Goal: Find specific page/section

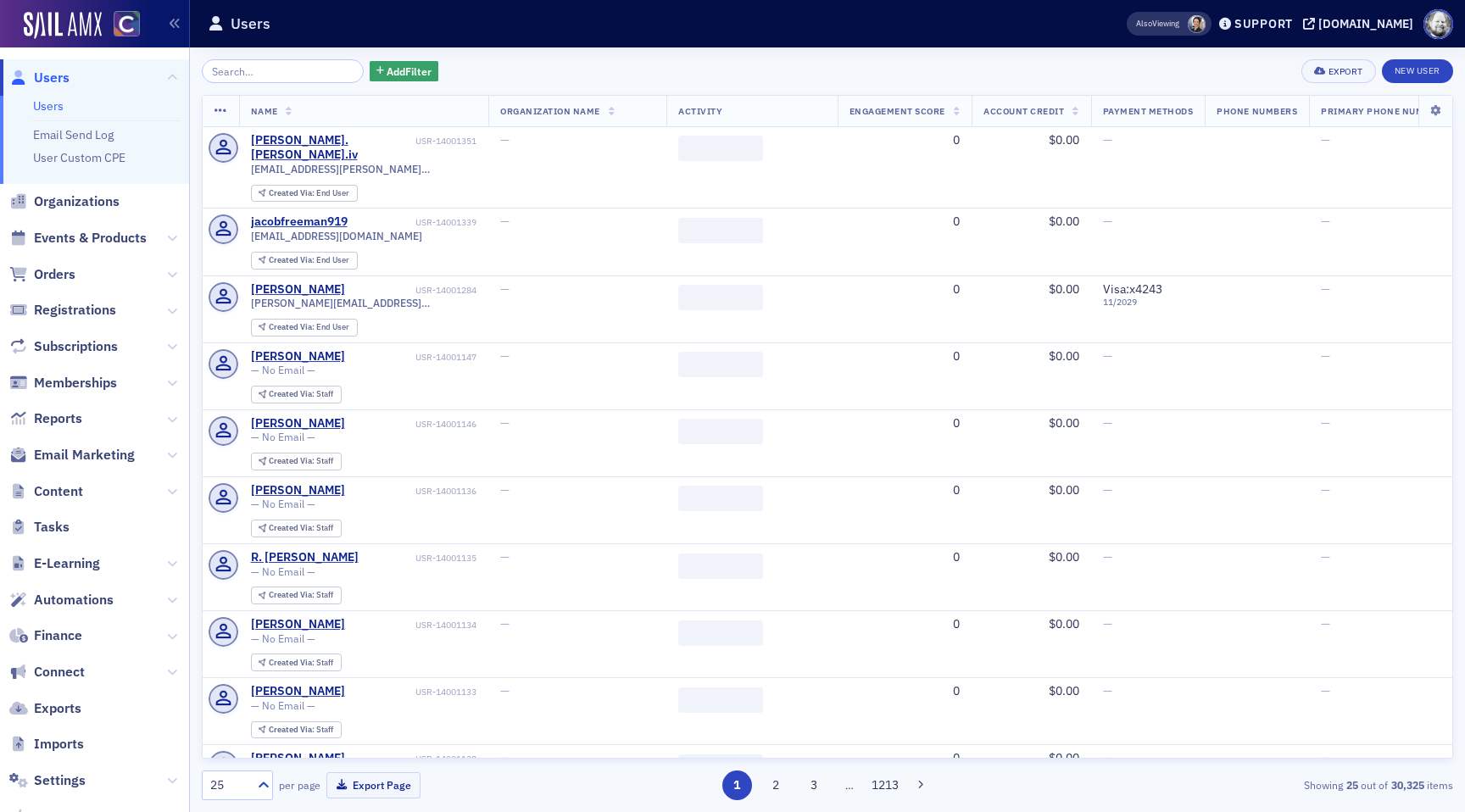
scroll to position [94, 0]
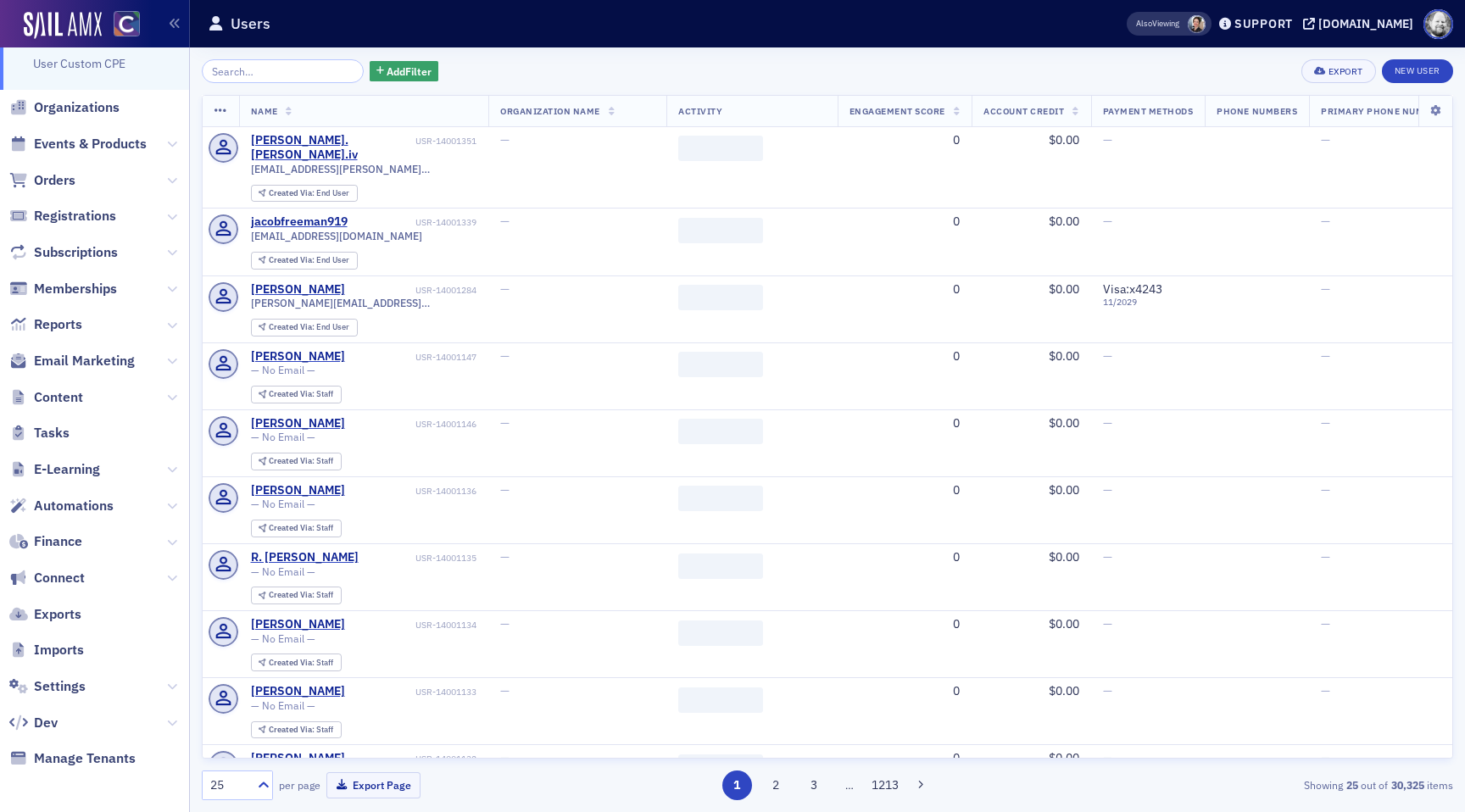
click at [64, 697] on span "Settings" at bounding box center [94, 687] width 189 height 37
click at [64, 691] on span "Settings" at bounding box center [59, 686] width 51 height 18
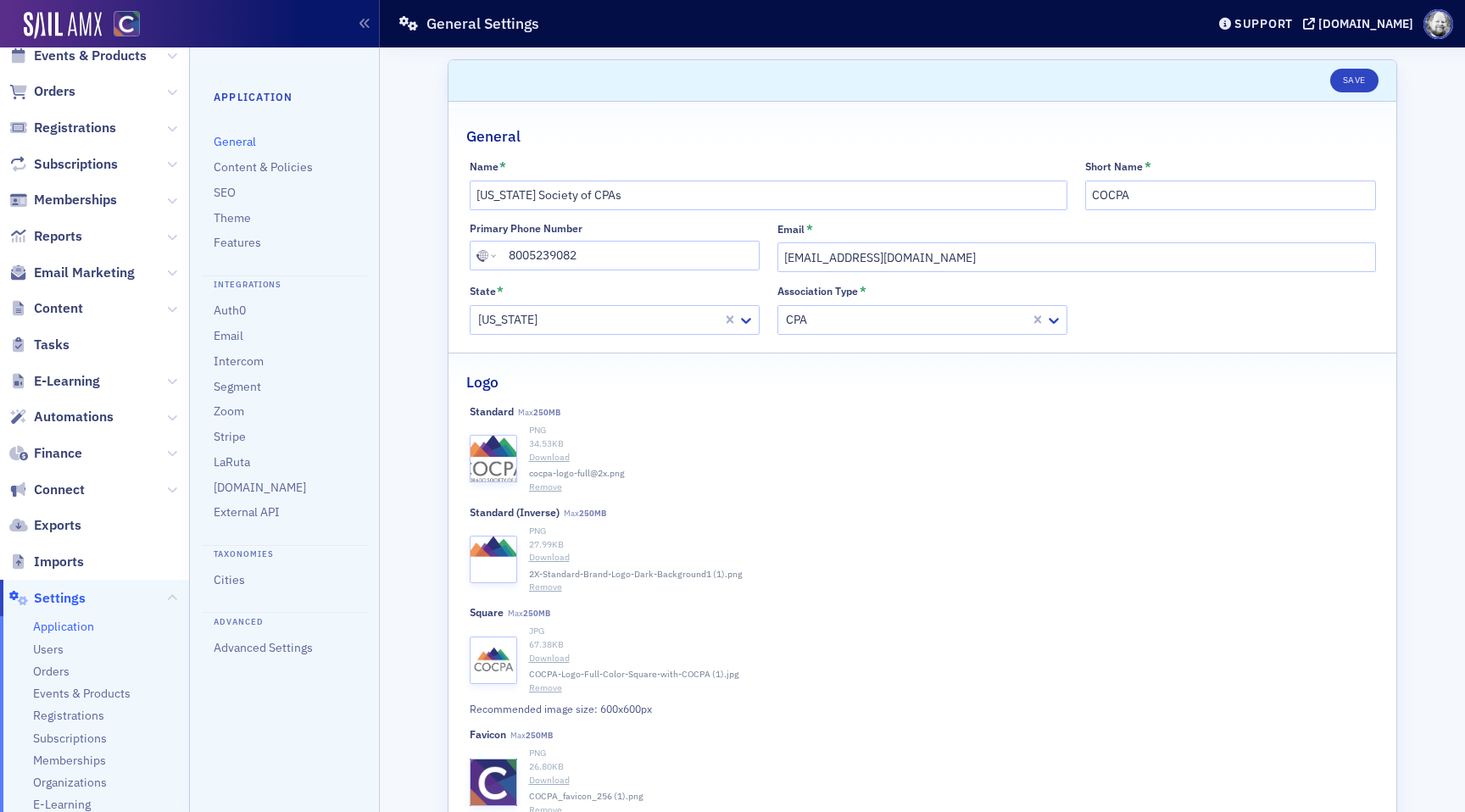
click at [64, 691] on span "Events & Products" at bounding box center [81, 694] width 98 height 16
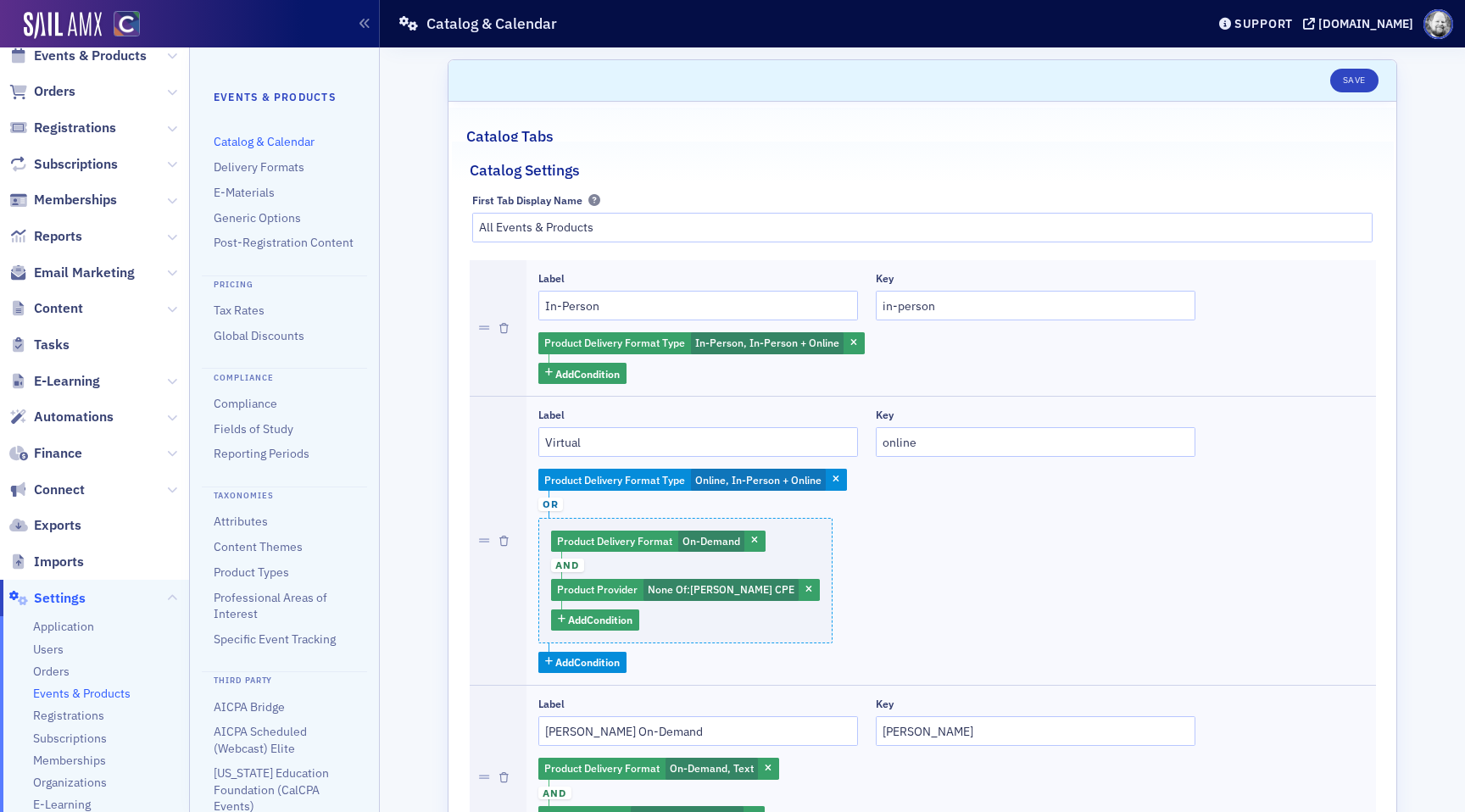
scroll to position [304, 0]
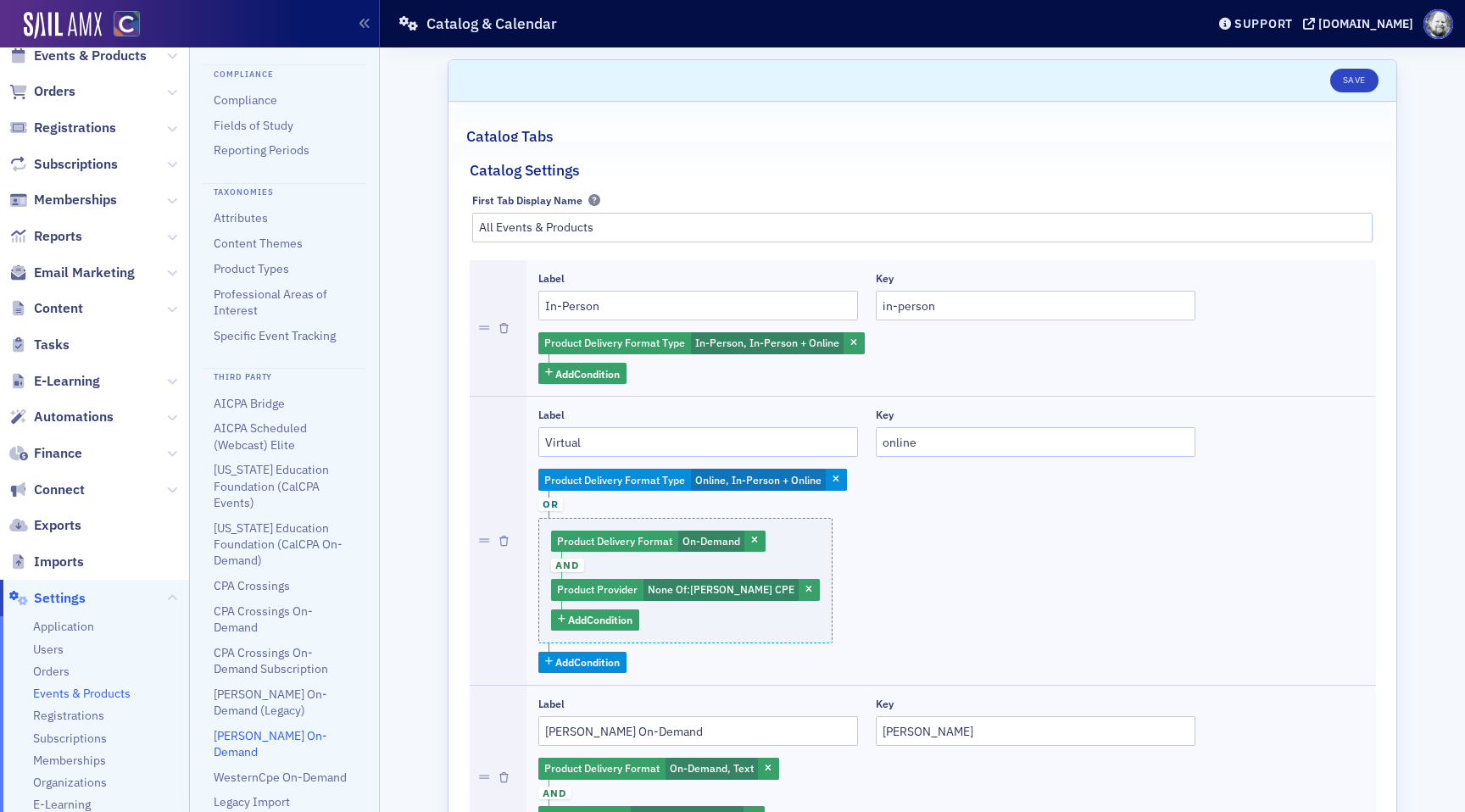
click at [285, 737] on link "[PERSON_NAME] On-Demand" at bounding box center [270, 744] width 114 height 31
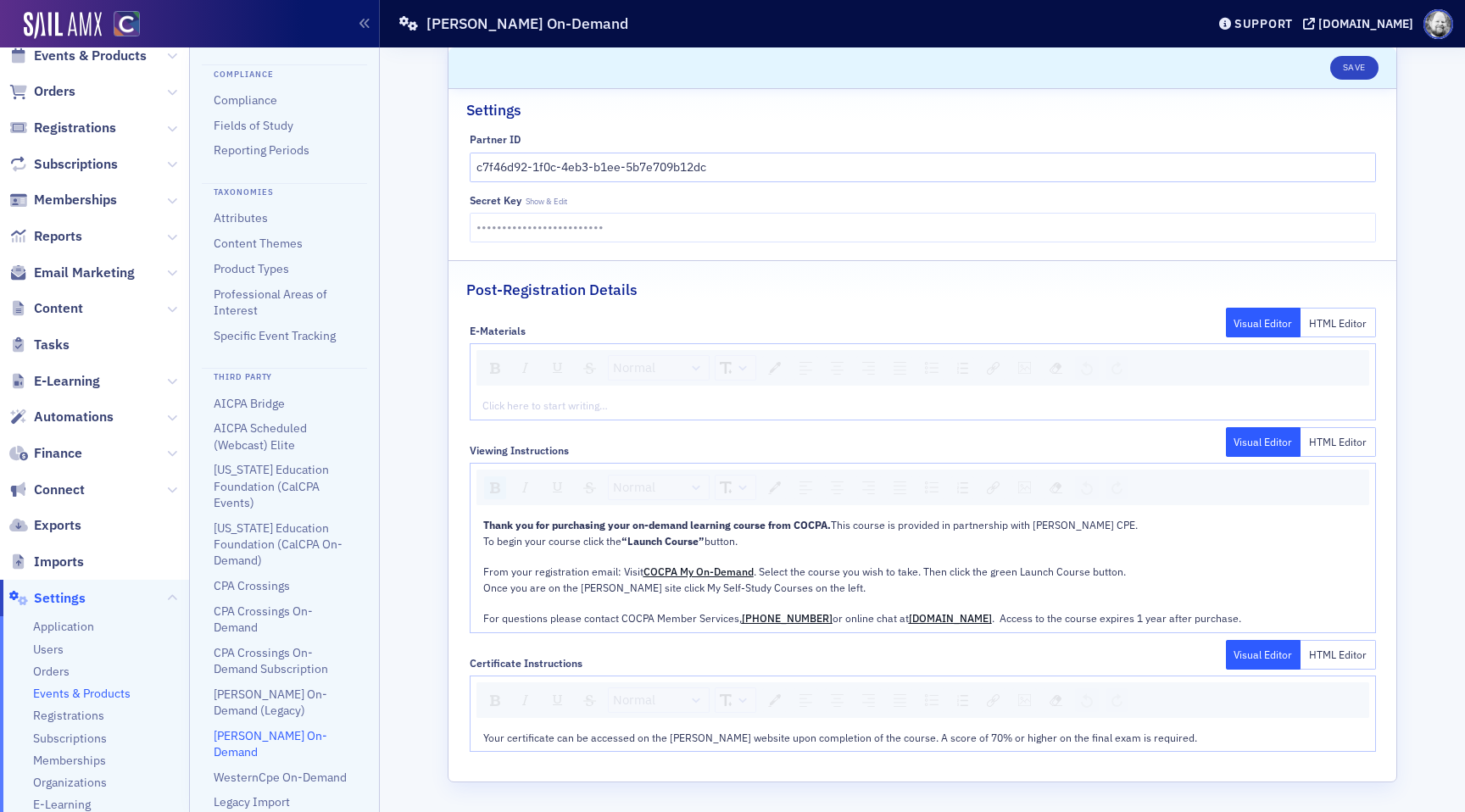
scroll to position [43, 0]
